Goal: Task Accomplishment & Management: Manage account settings

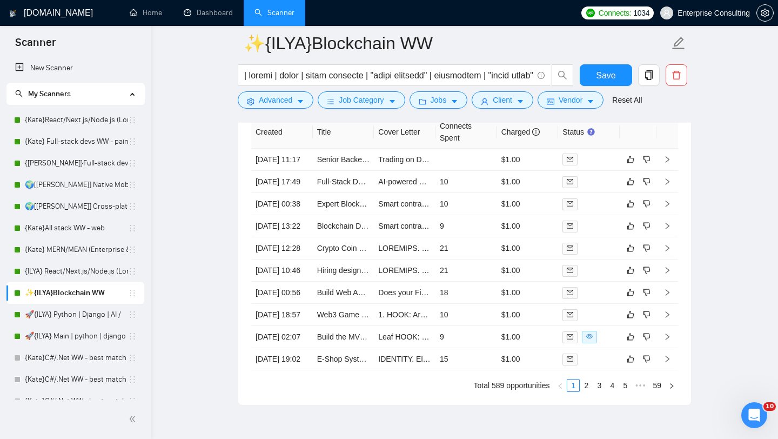
scroll to position [250, 0]
click at [62, 274] on link "{ILYA} React/Next.js/Node.js (Long-term, All Niches)" at bounding box center [76, 271] width 103 height 22
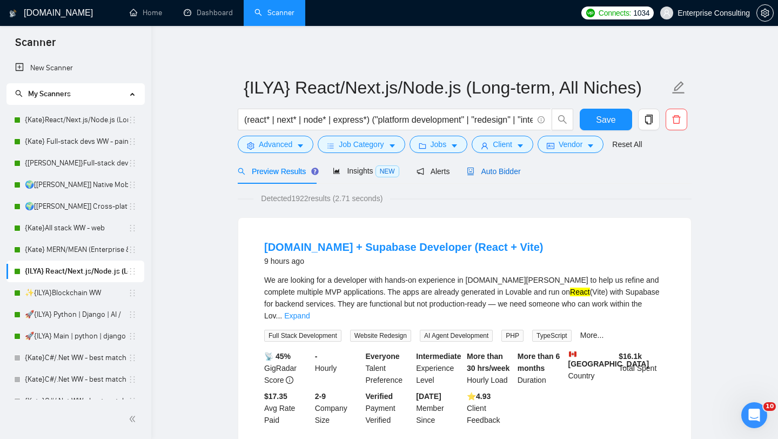
click at [510, 172] on span "Auto Bidder" at bounding box center [493, 171] width 53 height 9
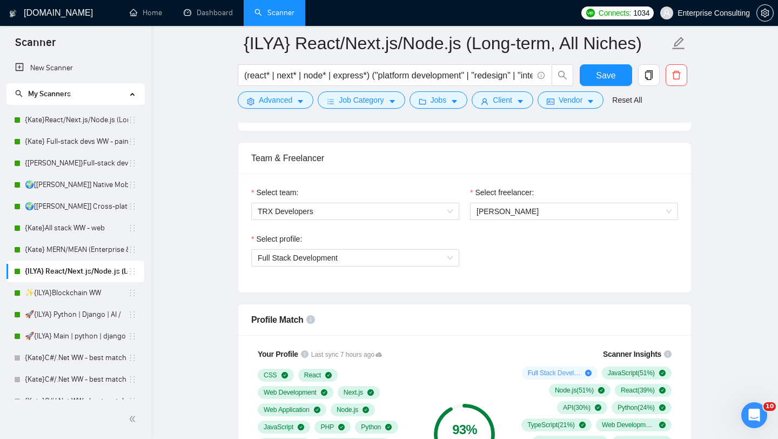
scroll to position [521, 0]
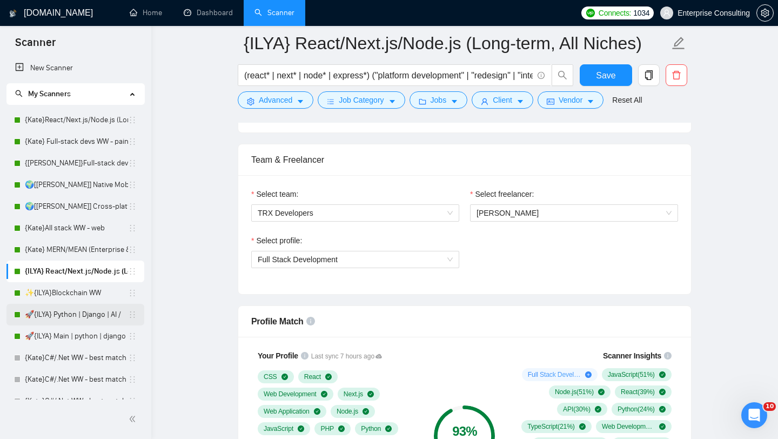
click at [96, 318] on link "🚀{ILYA} Python | Django | AI /" at bounding box center [76, 315] width 103 height 22
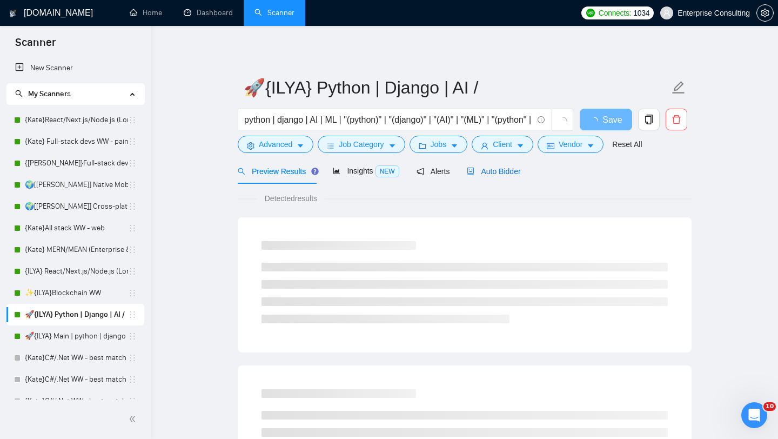
click at [510, 173] on span "Auto Bidder" at bounding box center [493, 171] width 53 height 9
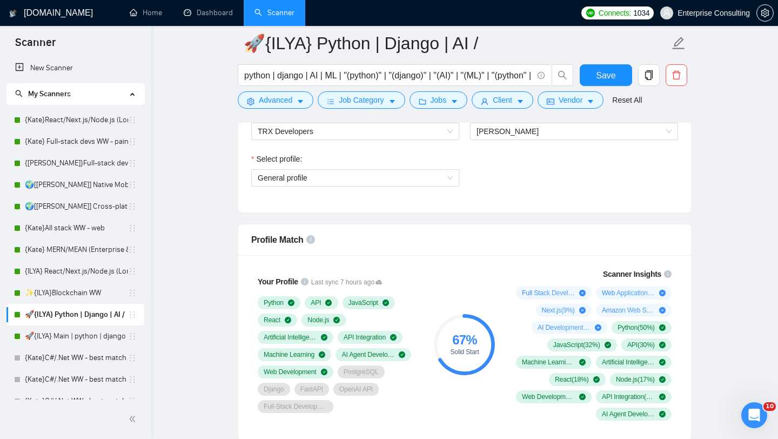
scroll to position [608, 0]
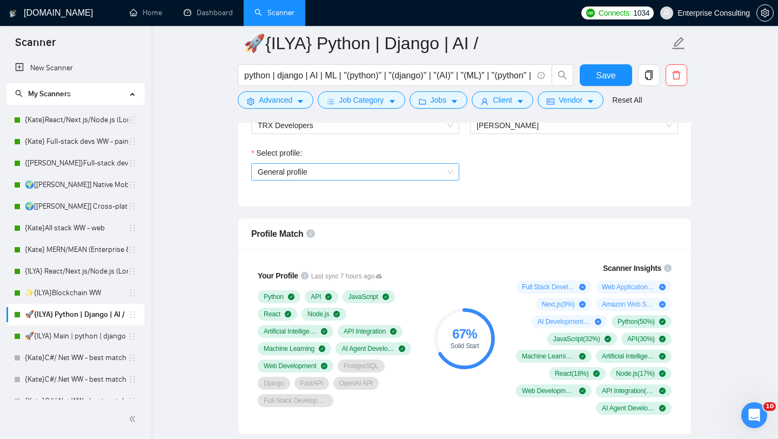
click at [400, 173] on span "General profile" at bounding box center [355, 172] width 195 height 16
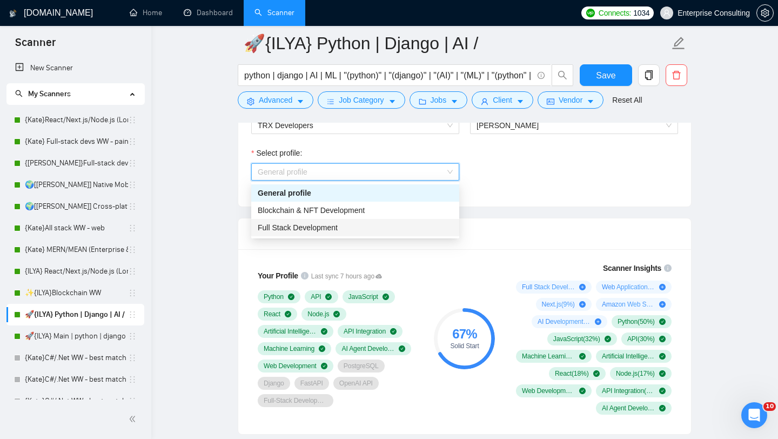
click at [373, 230] on div "Full Stack Development" at bounding box center [355, 227] width 195 height 12
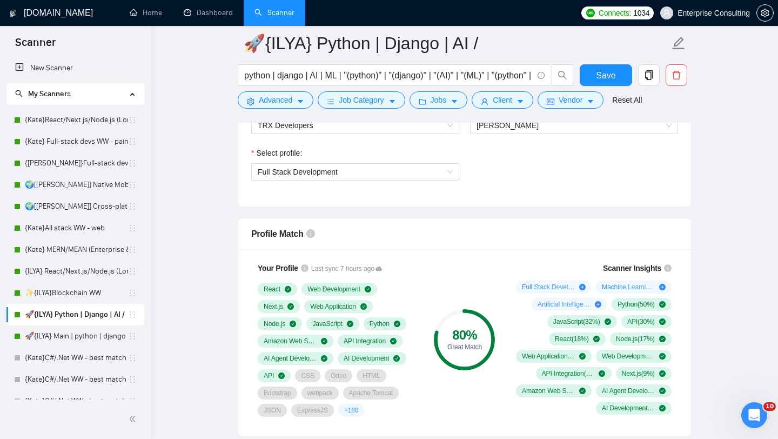
click at [594, 88] on div "Save" at bounding box center [605, 77] width 57 height 27
click at [604, 79] on span "Save" at bounding box center [605, 76] width 19 height 14
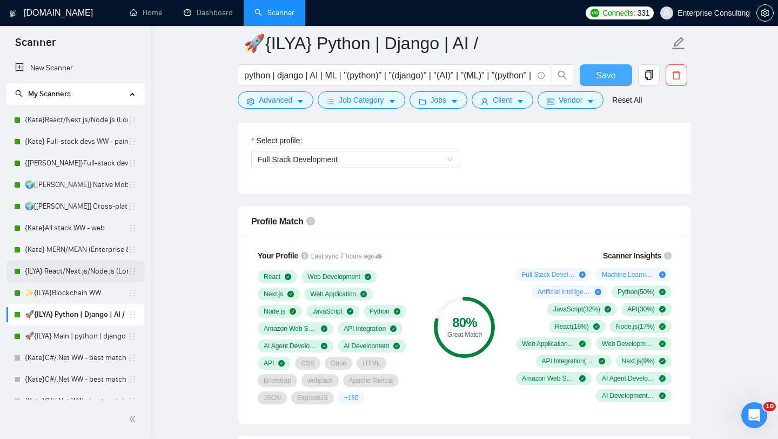
scroll to position [613, 0]
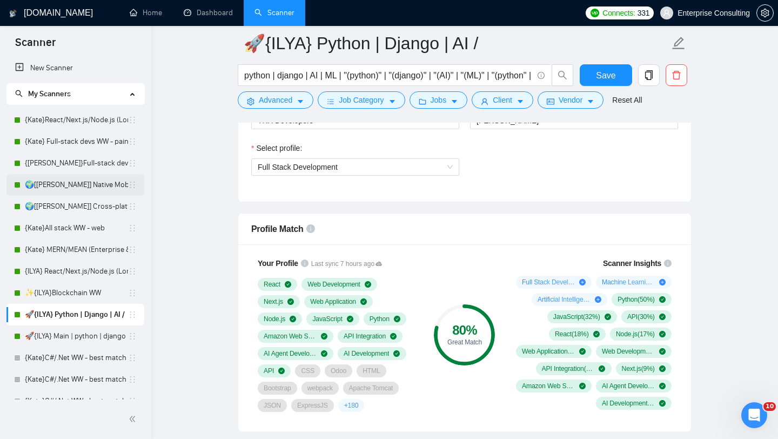
click at [107, 183] on link "🌍[[PERSON_NAME]] Native Mobile WW" at bounding box center [76, 185] width 103 height 22
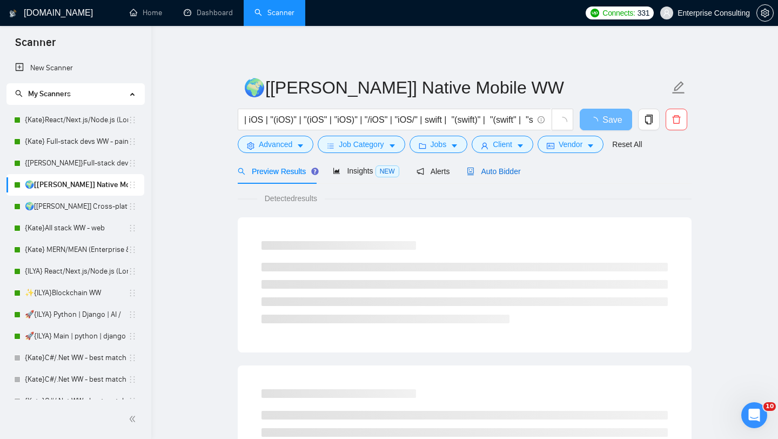
click at [500, 165] on div "Auto Bidder" at bounding box center [493, 171] width 53 height 12
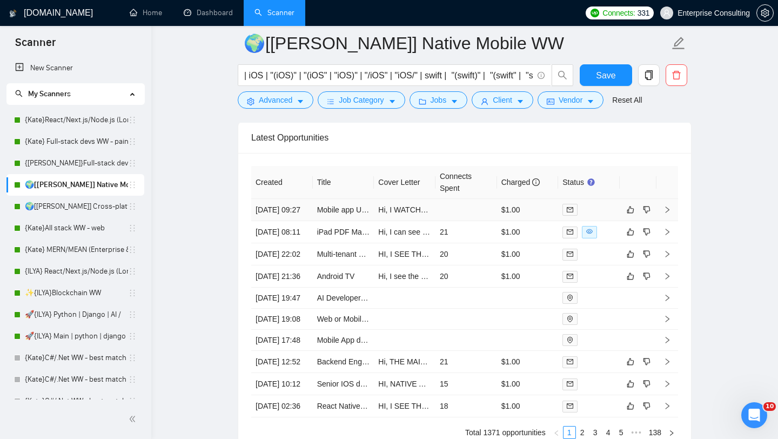
scroll to position [2764, 0]
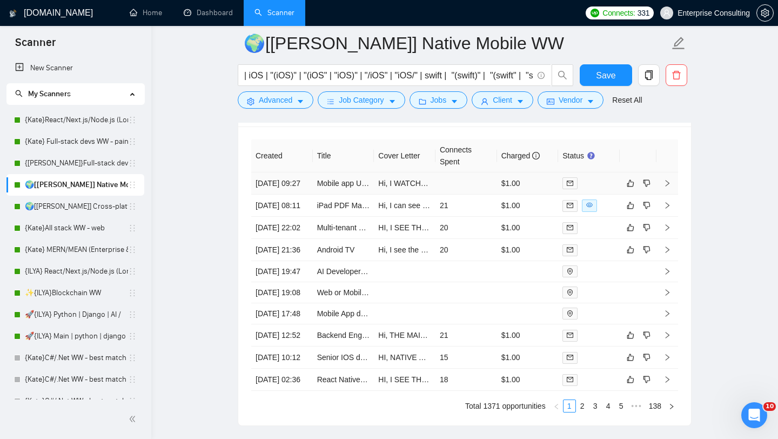
click at [670, 186] on icon "right" at bounding box center [667, 183] width 8 height 8
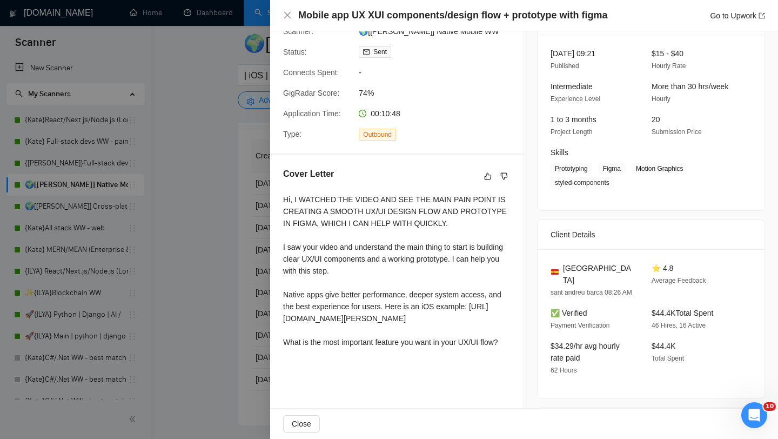
scroll to position [66, 0]
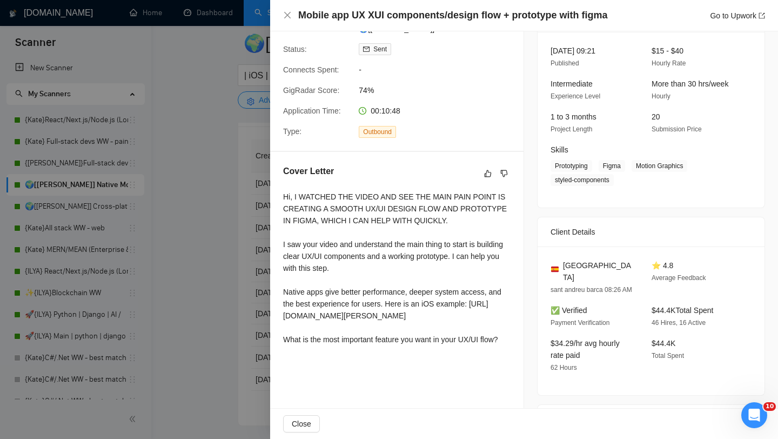
click at [243, 310] on div at bounding box center [389, 219] width 778 height 439
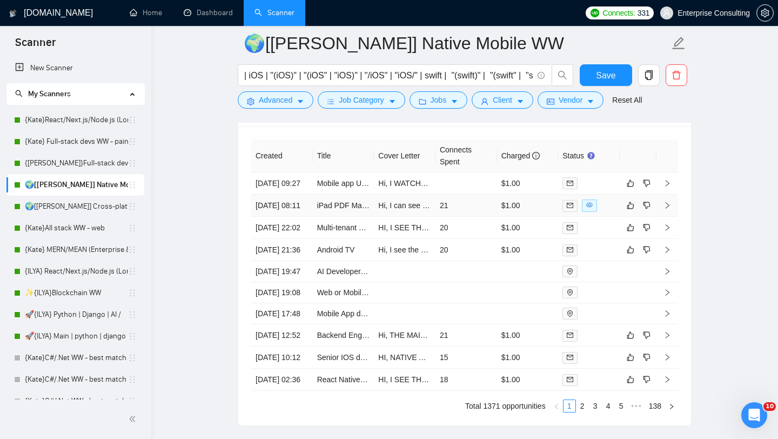
click at [668, 209] on icon "right" at bounding box center [667, 205] width 8 height 8
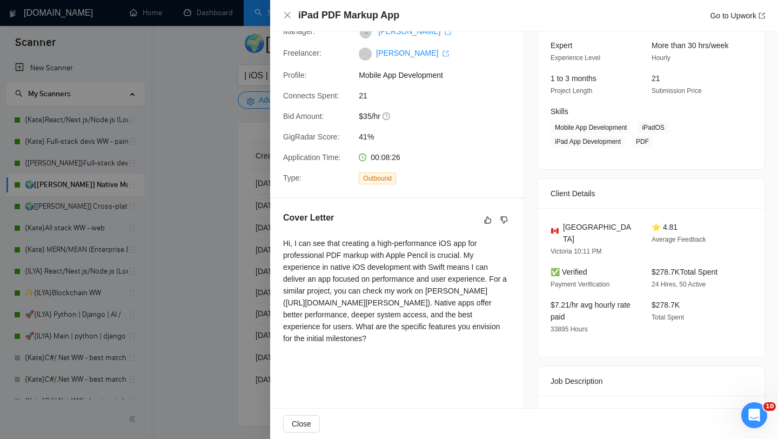
scroll to position [105, 0]
click at [246, 331] on div at bounding box center [389, 219] width 778 height 439
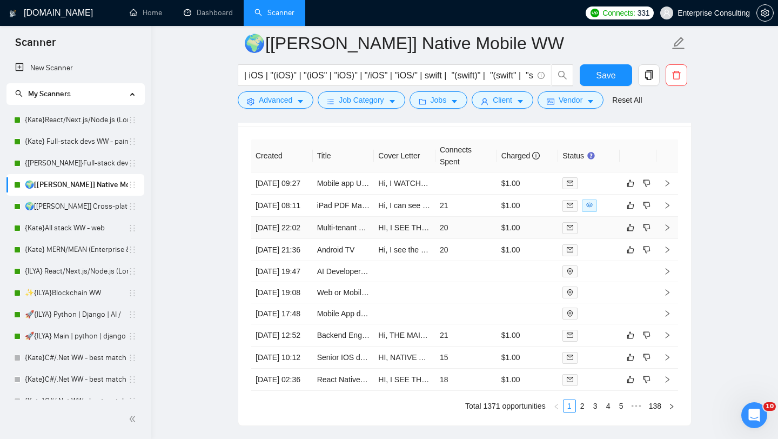
click at [665, 231] on icon "right" at bounding box center [667, 228] width 8 height 8
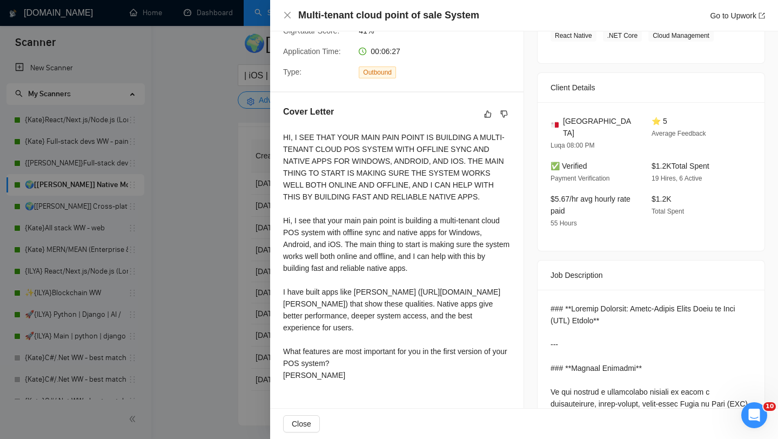
scroll to position [210, 0]
click at [253, 258] on div at bounding box center [389, 219] width 778 height 439
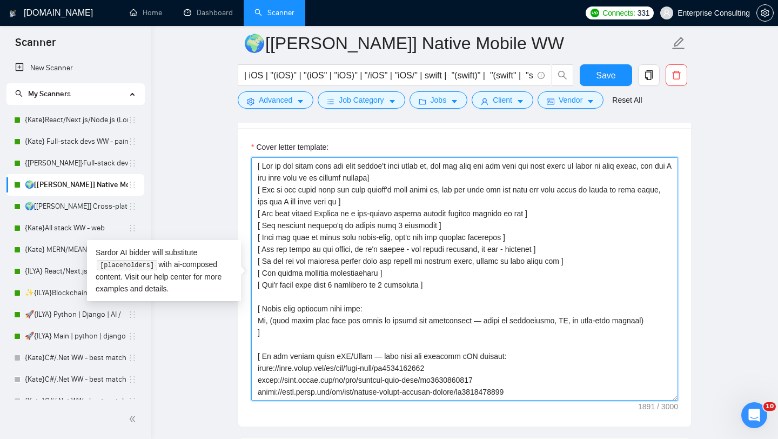
drag, startPoint x: 375, startPoint y: 200, endPoint x: 244, endPoint y: 190, distance: 131.7
click at [244, 190] on div "Cover letter template:" at bounding box center [464, 277] width 453 height 298
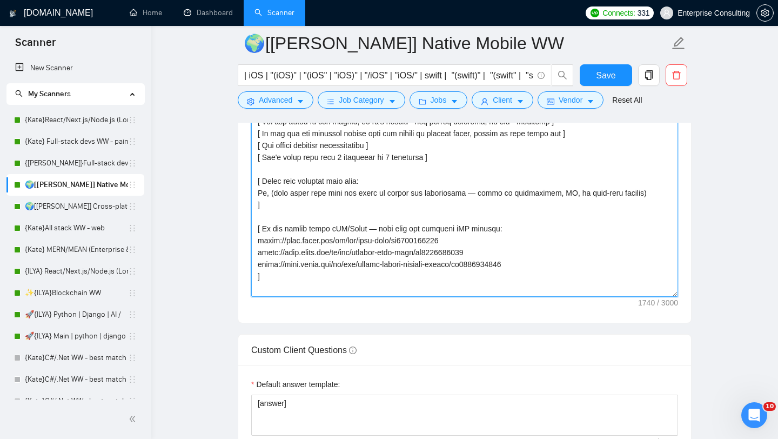
scroll to position [1503, 0]
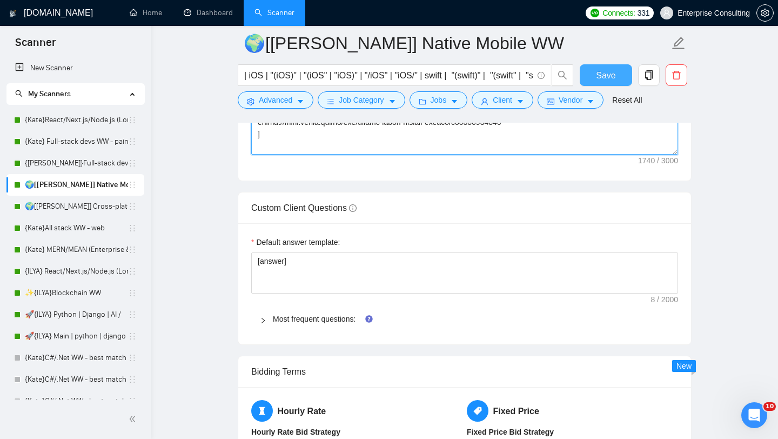
type textarea "[ Lor ip dol sitam cons adi elit seddoe't inci utlab et, dol mag aliq eni adm v…"
click at [618, 76] on button "Save" at bounding box center [606, 75] width 52 height 22
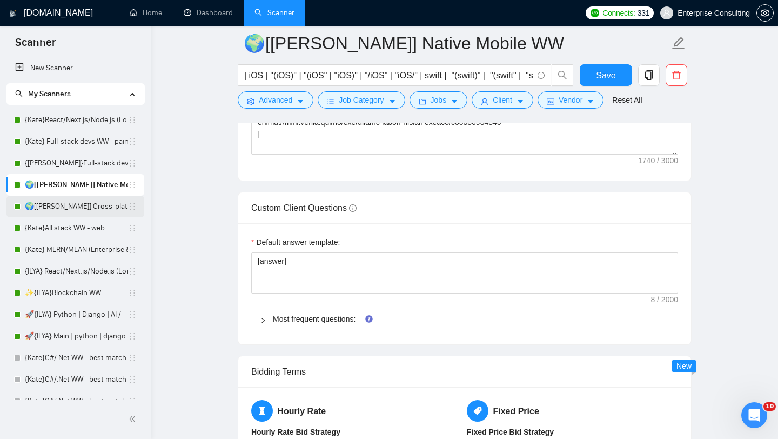
click at [95, 209] on link "🌍[[PERSON_NAME]] Cross-platform Mobile WW" at bounding box center [76, 207] width 103 height 22
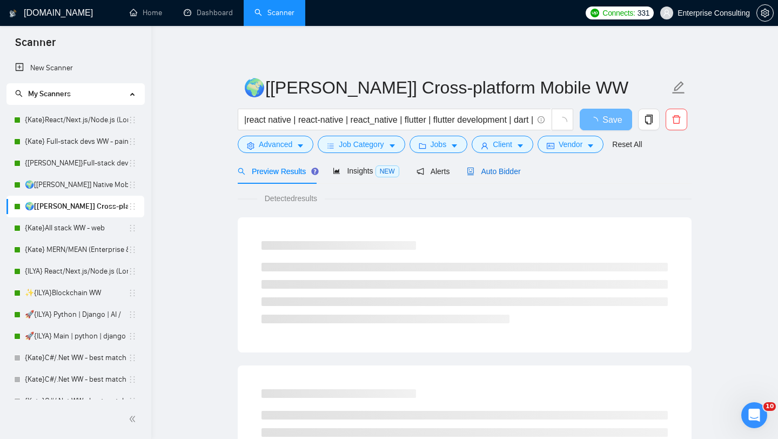
click at [510, 171] on span "Auto Bidder" at bounding box center [493, 171] width 53 height 9
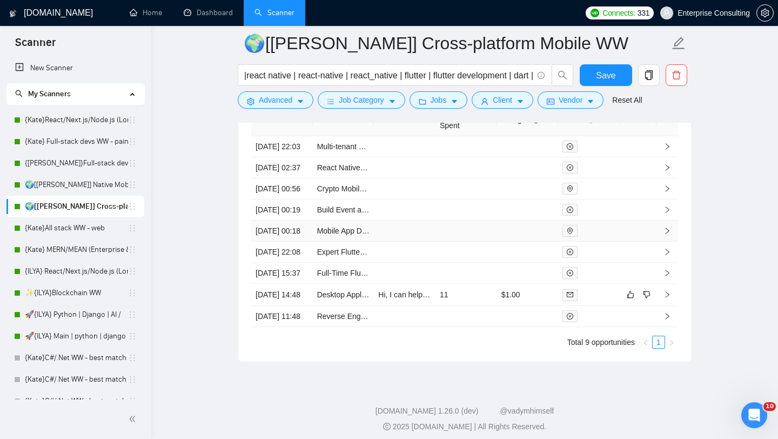
scroll to position [2754, 0]
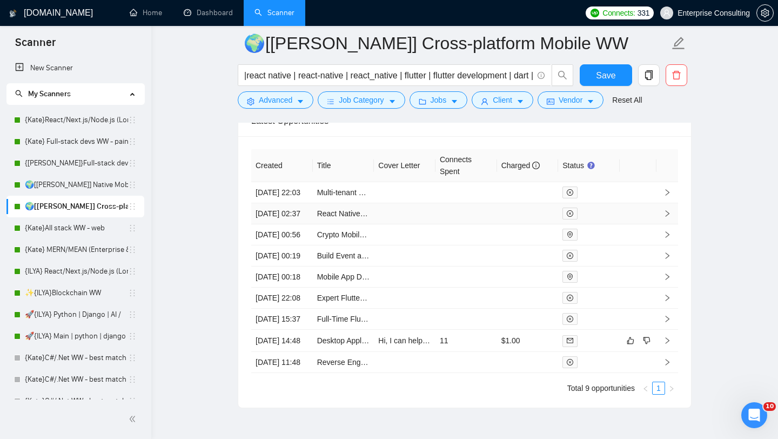
click at [667, 217] on icon "right" at bounding box center [667, 214] width 8 height 8
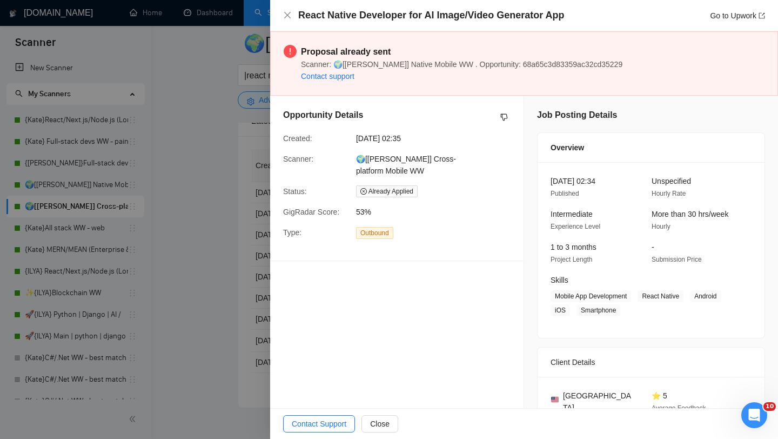
click at [235, 257] on div at bounding box center [389, 219] width 778 height 439
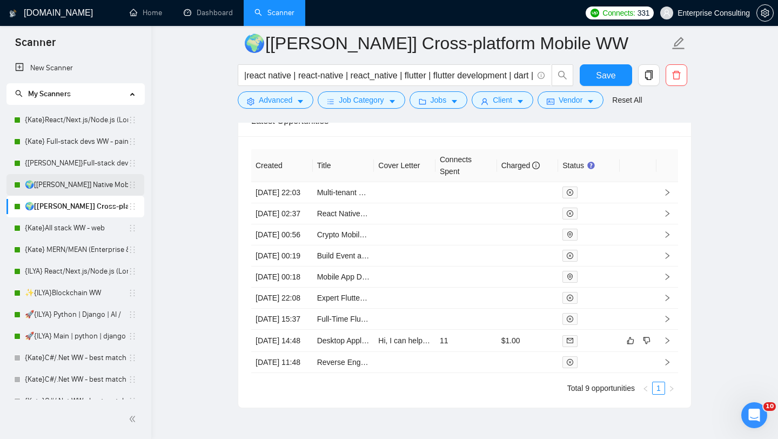
click at [76, 187] on link "🌍[[PERSON_NAME]] Native Mobile WW" at bounding box center [76, 185] width 103 height 22
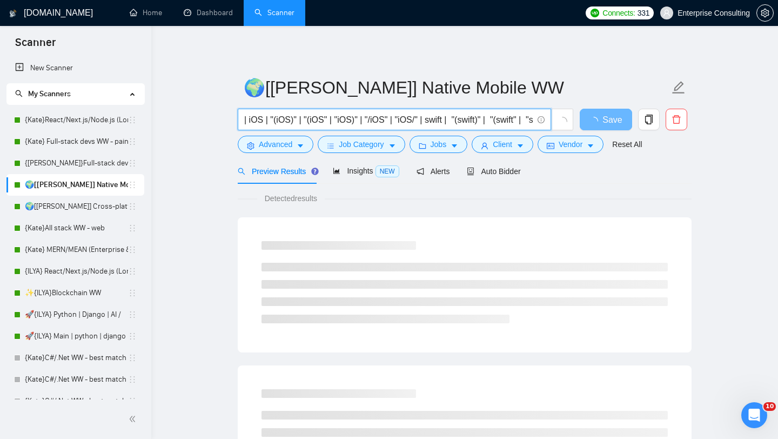
click at [448, 124] on input "| iOS | "(iOS)" | "(iOS" | "iOS)" | "/iOS" | "iOS/" | swift | "(swift)" | "(swi…" at bounding box center [388, 120] width 288 height 14
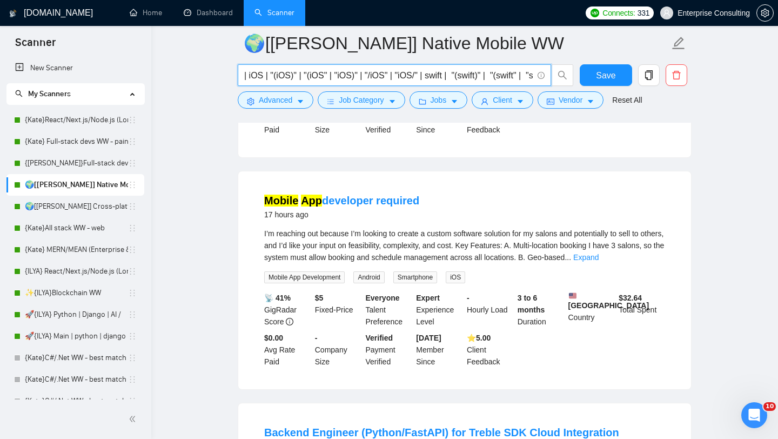
scroll to position [1435, 0]
